Goal: Information Seeking & Learning: Learn about a topic

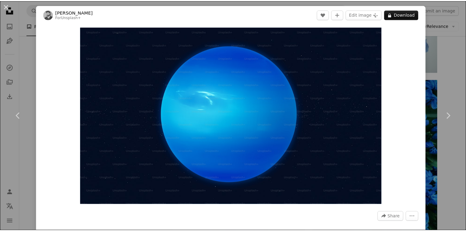
scroll to position [4064, 0]
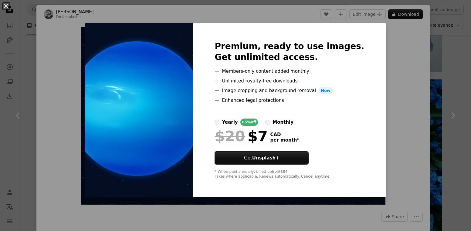
click at [378, 87] on div "An X shape Premium, ready to use images. Get unlimited access. A plus sign Memb…" at bounding box center [235, 115] width 471 height 231
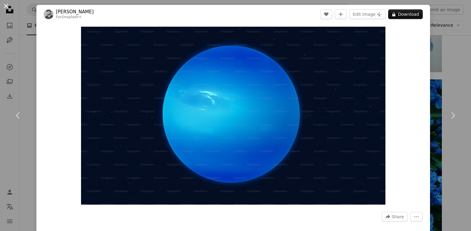
click at [6, 4] on button "An X shape" at bounding box center [5, 5] width 7 height 7
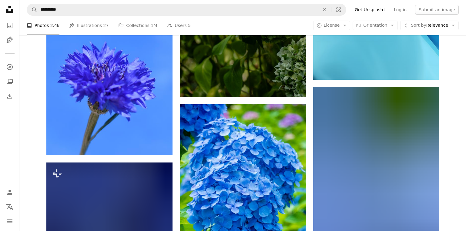
scroll to position [6097, 0]
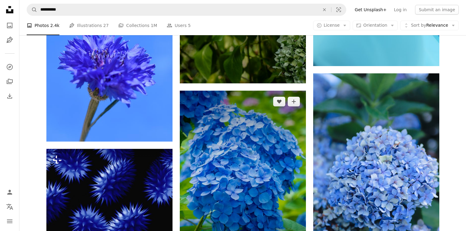
click at [227, 134] on img at bounding box center [243, 175] width 126 height 168
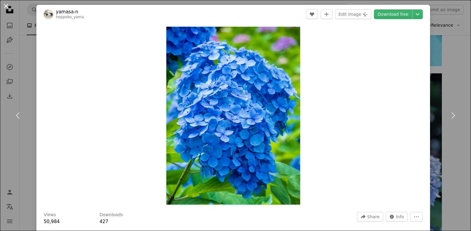
click at [6, 7] on button "An X shape" at bounding box center [5, 5] width 7 height 7
